Goal: Information Seeking & Learning: Learn about a topic

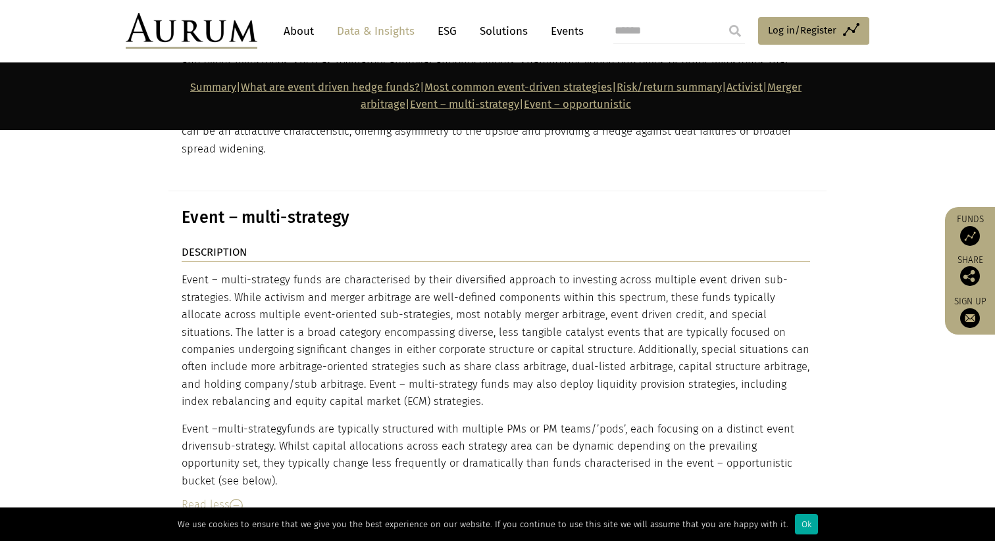
click at [603, 272] on div "Event – multi-strategy funds are characterised by their diversified approach to…" at bounding box center [496, 381] width 628 height 218
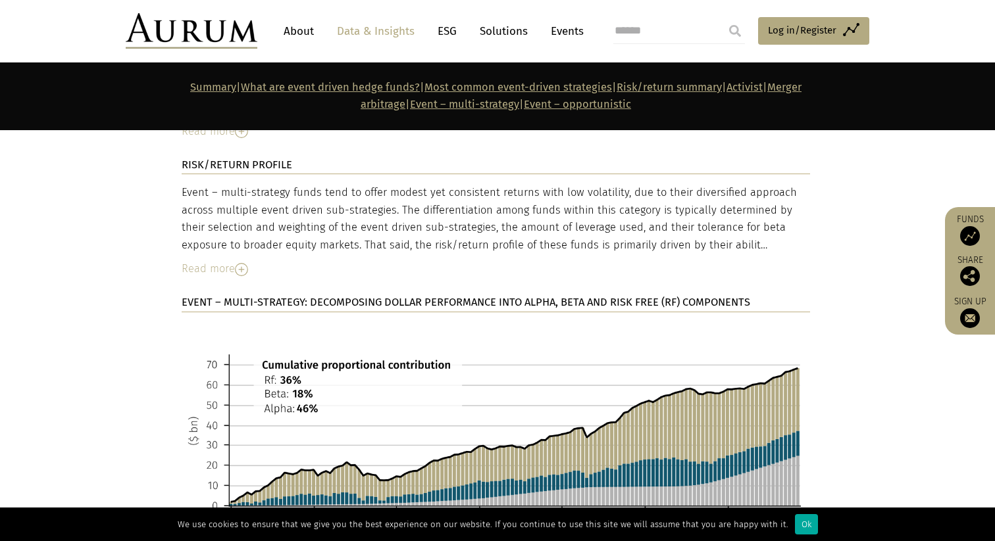
scroll to position [5908, 0]
click at [139, 247] on section "DESCRIPTION Event – multi-strategy funds are characterised by their diversified…" at bounding box center [497, 68] width 995 height 1256
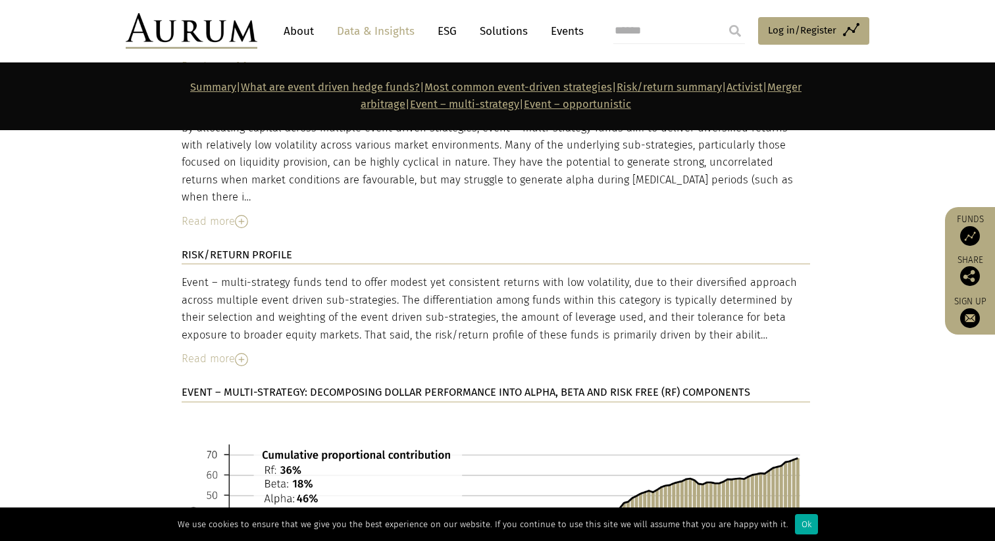
click at [229, 351] on div "Read more" at bounding box center [496, 359] width 628 height 17
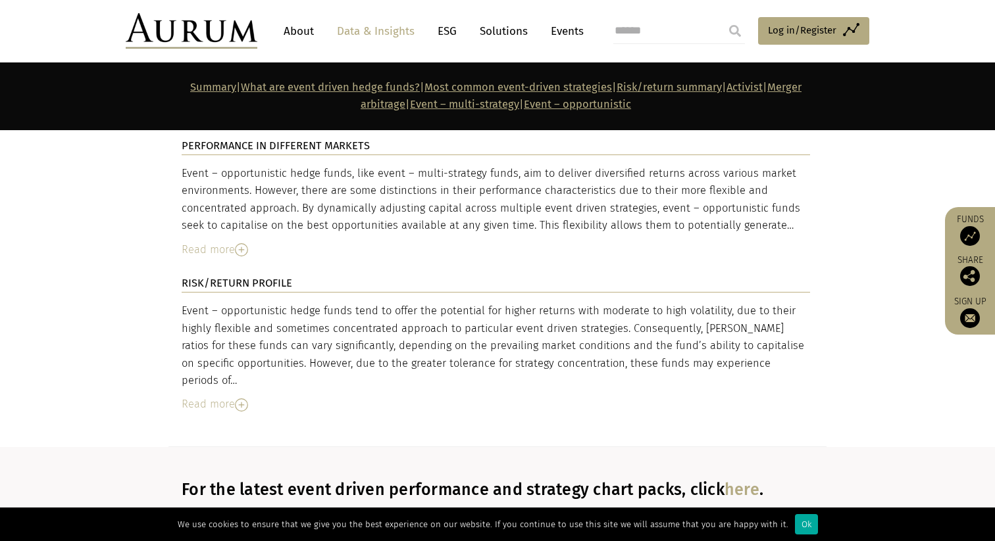
scroll to position [6671, 0]
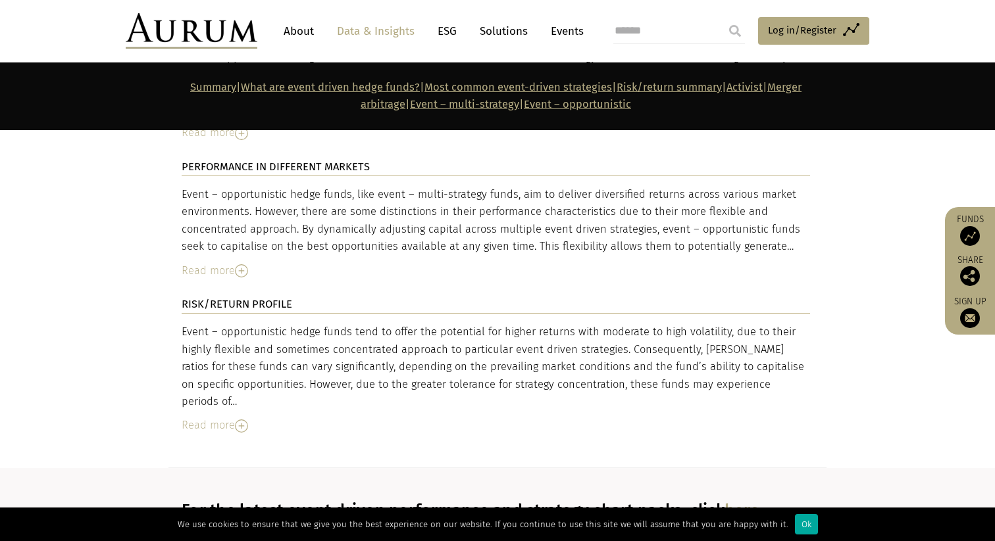
click at [218, 417] on div "Read more" at bounding box center [496, 425] width 628 height 17
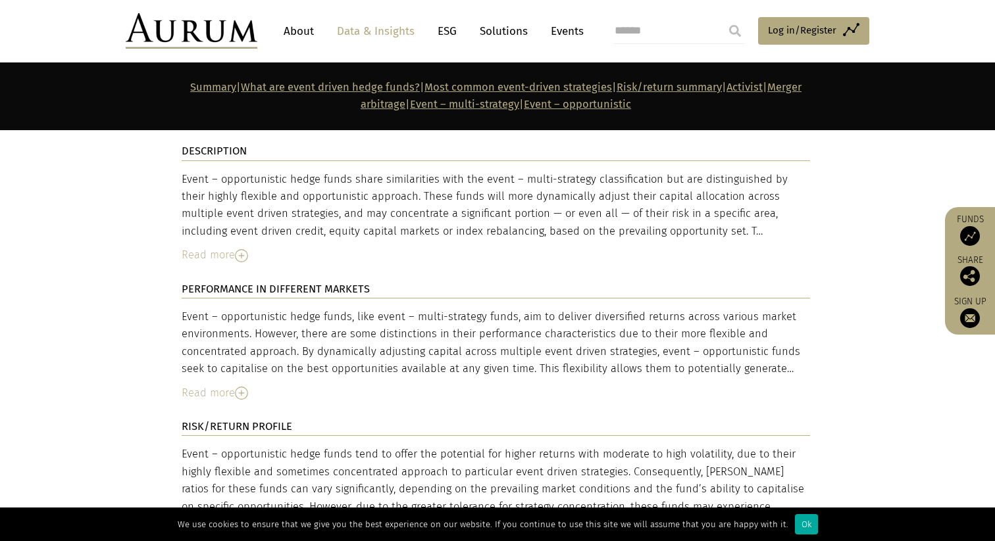
click at [218, 385] on div "Read more" at bounding box center [496, 393] width 628 height 17
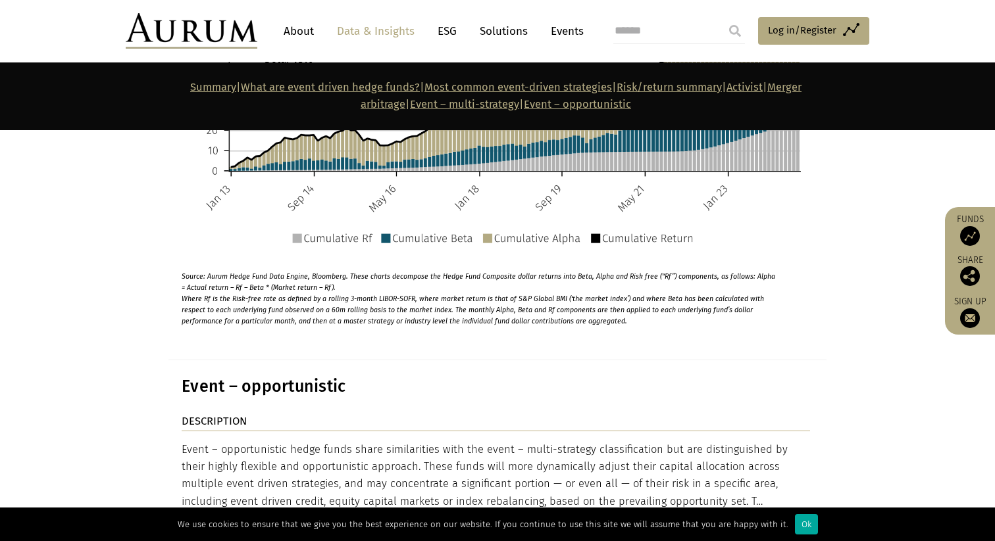
click at [214, 517] on div "Read more" at bounding box center [496, 525] width 628 height 17
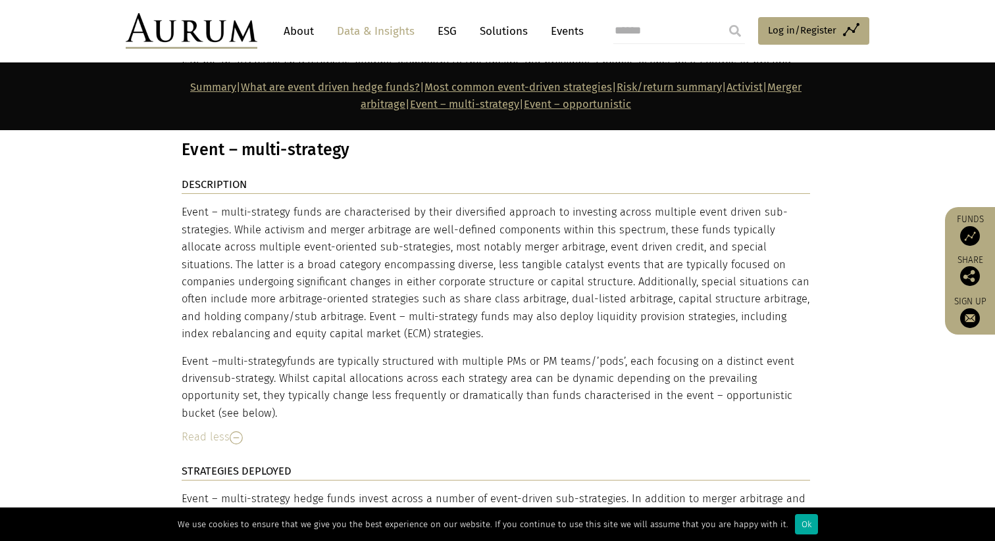
scroll to position [5166, 0]
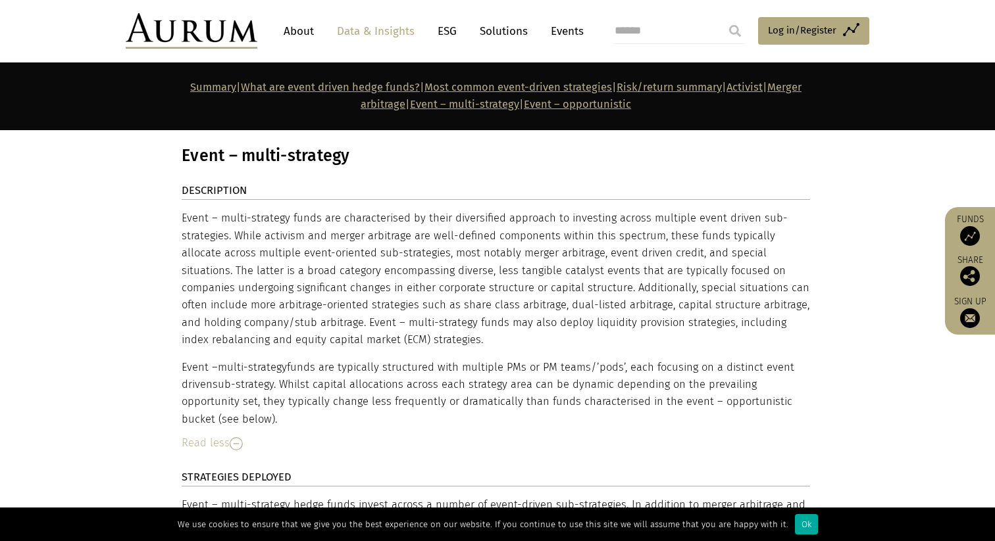
click at [214, 497] on div "Event – multi-strategy hedge funds invest across a number of event-driven sub-s…" at bounding box center [496, 532] width 628 height 70
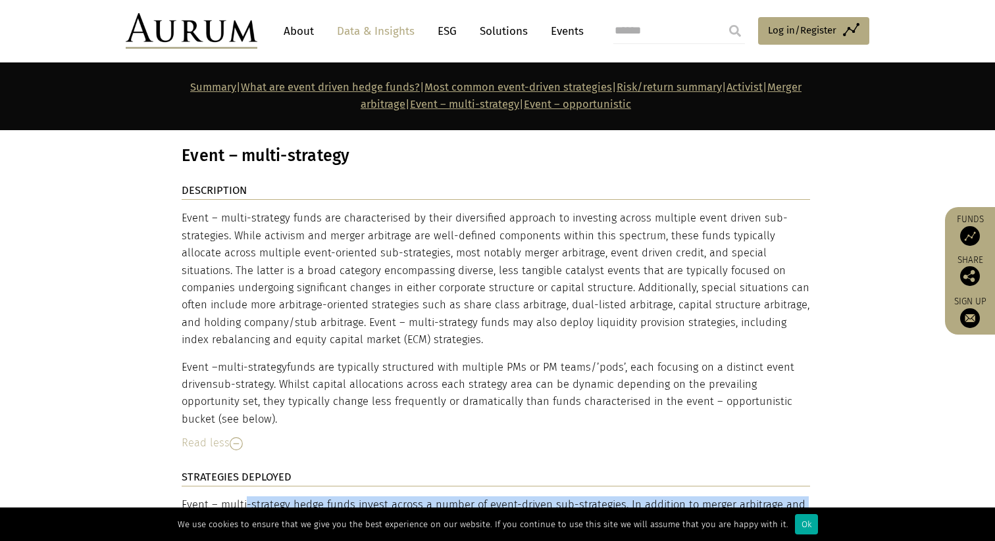
click at [214, 497] on div "Event – multi-strategy hedge funds invest across a number of event-driven sub-s…" at bounding box center [496, 532] width 628 height 70
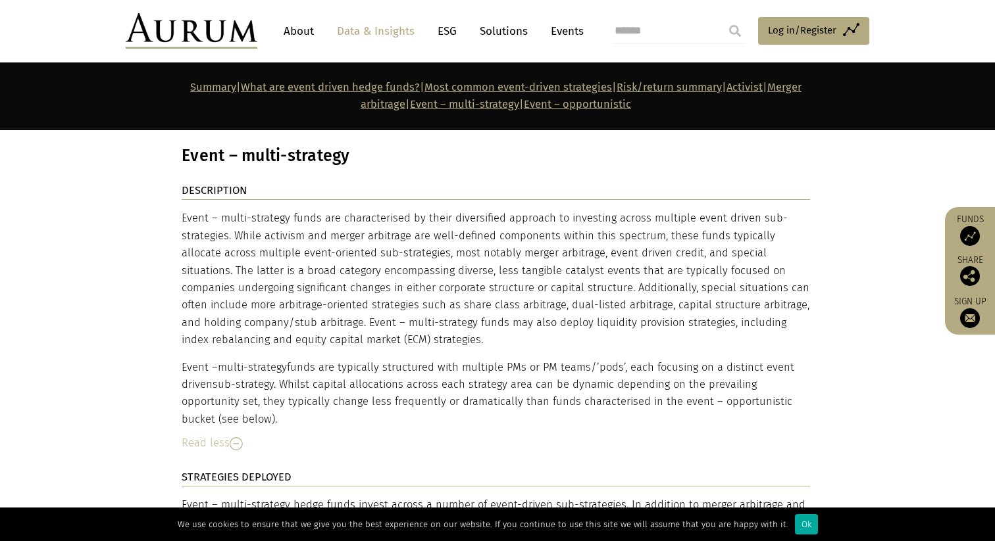
click at [234, 488] on div "STRATEGIES DEPLOYED Event – multi-strategy hedge funds invest across a number o…" at bounding box center [496, 537] width 628 height 137
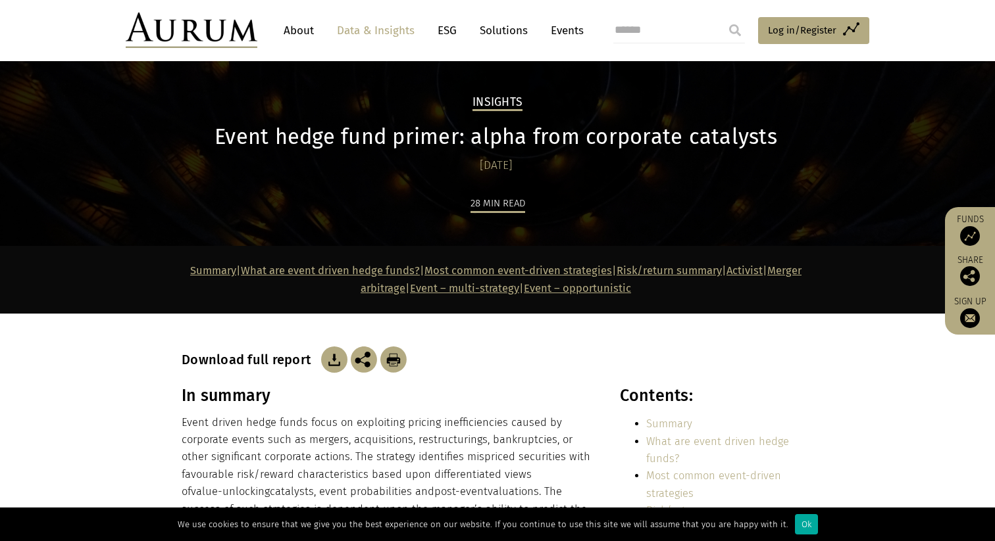
scroll to position [24, 0]
